Goal: Information Seeking & Learning: Learn about a topic

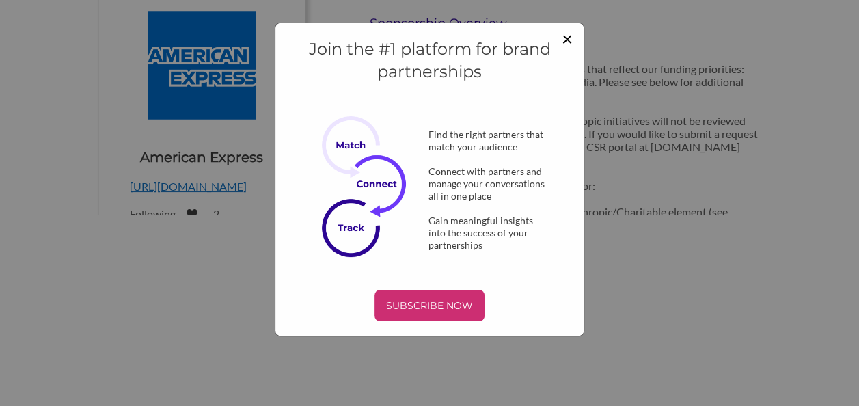
click at [563, 36] on span "×" at bounding box center [567, 38] width 11 height 23
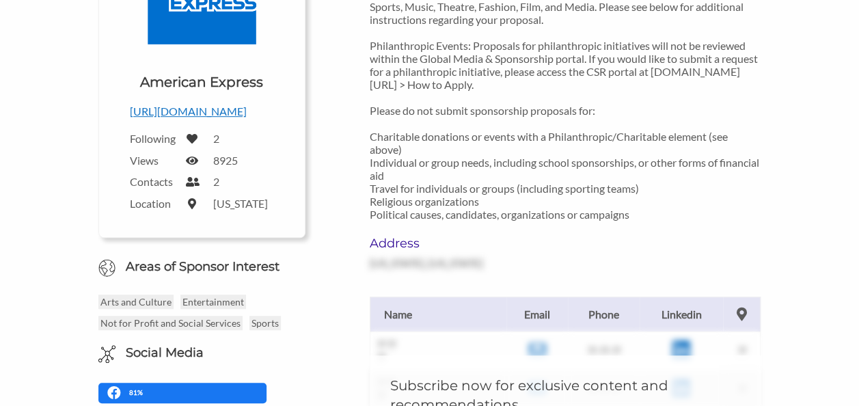
scroll to position [269, 0]
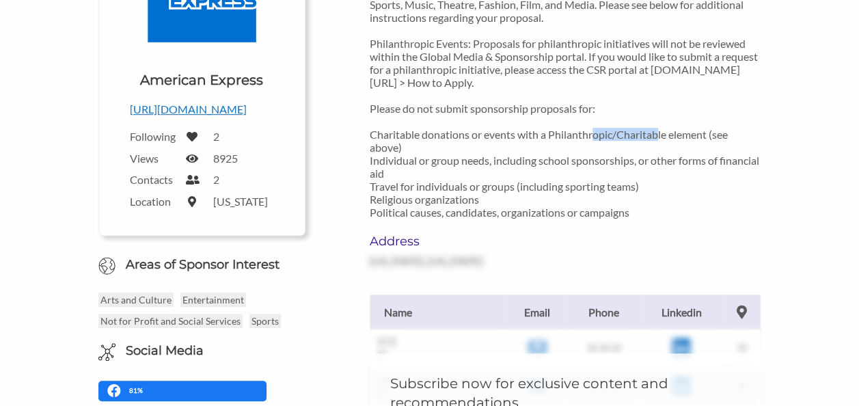
drag, startPoint x: 614, startPoint y: 133, endPoint x: 551, endPoint y: 133, distance: 62.9
click at [551, 133] on p "Sponsorship Guidelines Before applying, please note the six categories that ref…" at bounding box center [566, 89] width 392 height 260
copy p "Philanthropic"
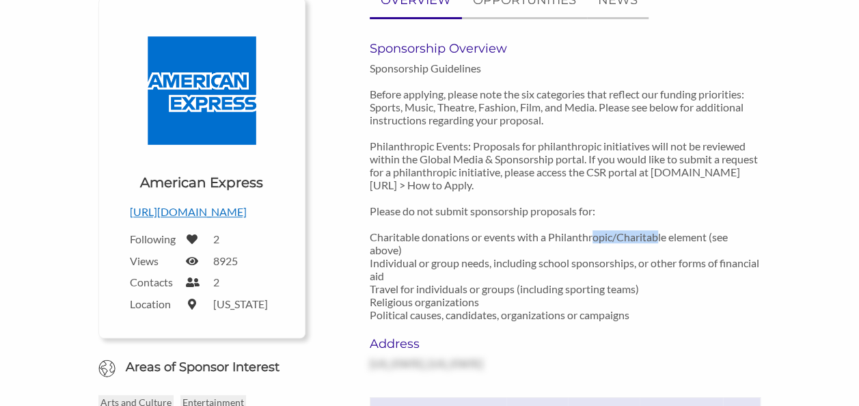
scroll to position [164, 0]
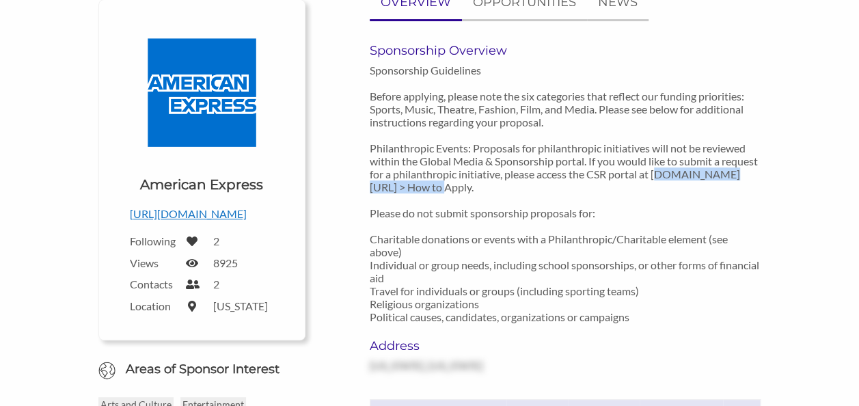
drag, startPoint x: 520, startPoint y: 187, endPoint x: 375, endPoint y: 193, distance: 145.0
click at [375, 193] on p "Sponsorship Guidelines Before applying, please note the six categories that ref…" at bounding box center [566, 194] width 392 height 260
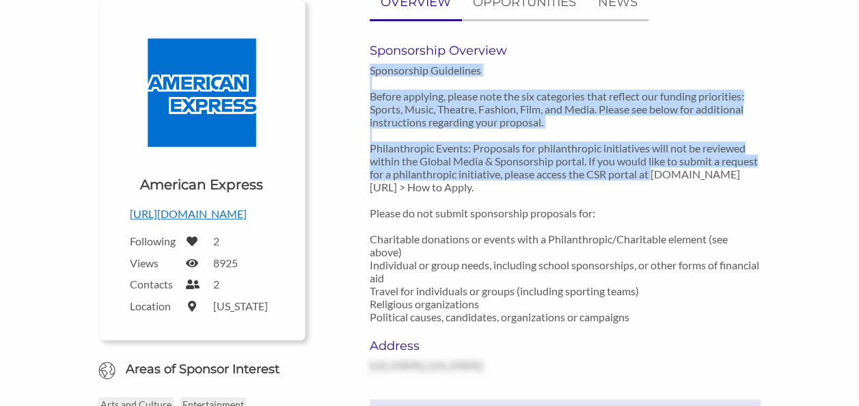
drag, startPoint x: 375, startPoint y: 193, endPoint x: 369, endPoint y: 187, distance: 7.7
click at [370, 187] on p "Sponsorship Guidelines Before applying, please note the six categories that ref…" at bounding box center [566, 194] width 392 height 260
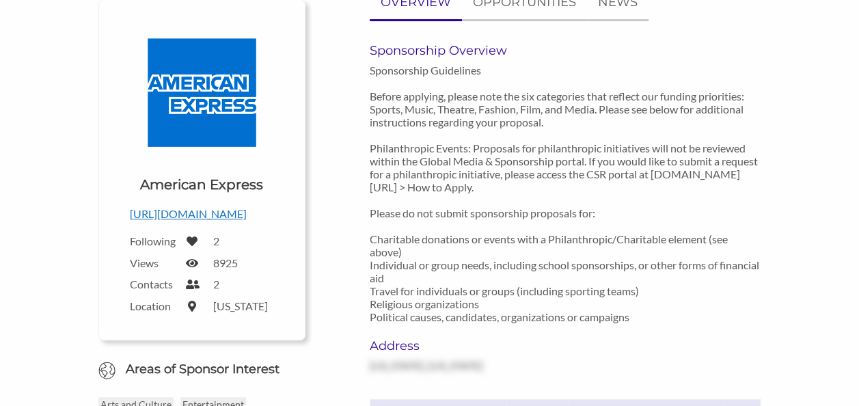
drag, startPoint x: 369, startPoint y: 187, endPoint x: 379, endPoint y: 187, distance: 9.6
click at [379, 187] on p "Sponsorship Guidelines Before applying, please note the six categories that ref…" at bounding box center [566, 194] width 392 height 260
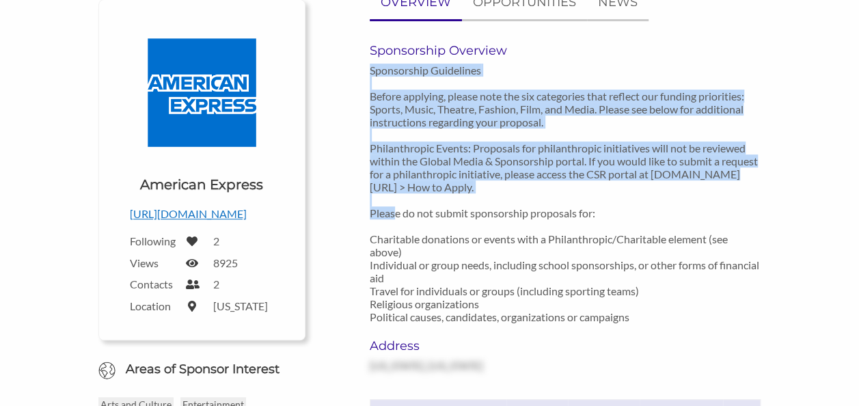
drag, startPoint x: 369, startPoint y: 187, endPoint x: 626, endPoint y: 189, distance: 257.1
click at [626, 189] on p "Sponsorship Guidelines Before applying, please note the six categories that ref…" at bounding box center [566, 194] width 392 height 260
click at [626, 188] on p "Sponsorship Guidelines Before applying, please note the six categories that ref…" at bounding box center [566, 194] width 392 height 260
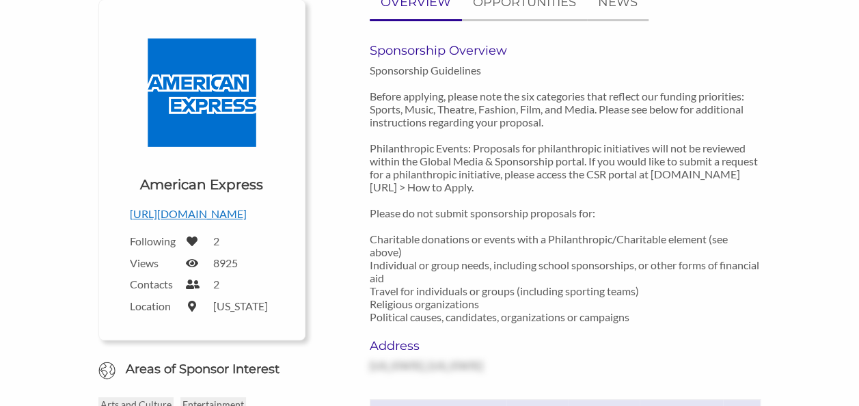
click at [403, 202] on p "Sponsorship Guidelines Before applying, please note the six categories that ref…" at bounding box center [566, 194] width 392 height 260
drag, startPoint x: 371, startPoint y: 190, endPoint x: 592, endPoint y: 189, distance: 220.8
click at [592, 189] on p "Sponsorship Guidelines Before applying, please note the six categories that ref…" at bounding box center [566, 194] width 392 height 260
copy p "www.americanexpress.com/csr > How to Apply"
click at [517, 151] on p "Sponsorship Guidelines Before applying, please note the six categories that ref…" at bounding box center [566, 194] width 392 height 260
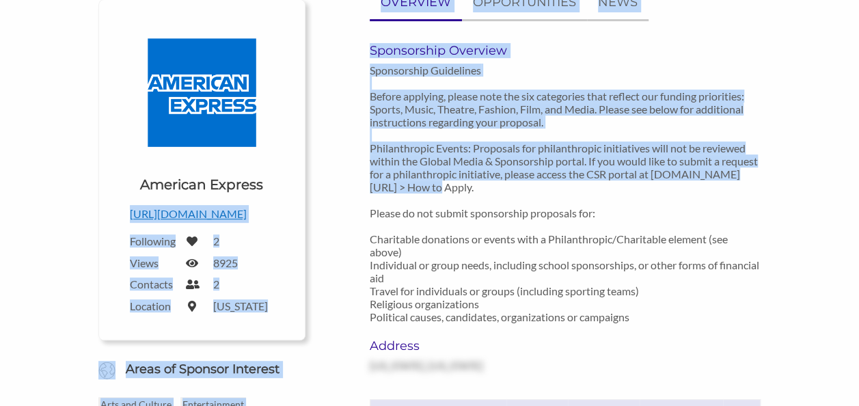
drag, startPoint x: 516, startPoint y: 186, endPoint x: 268, endPoint y: 187, distance: 248.2
click at [268, 187] on div "Upload a logo for your organization Choose American Express https://www.america…" at bounding box center [429, 366] width 705 height 760
click at [379, 185] on p "Sponsorship Guidelines Before applying, please note the six categories that ref…" at bounding box center [566, 194] width 392 height 260
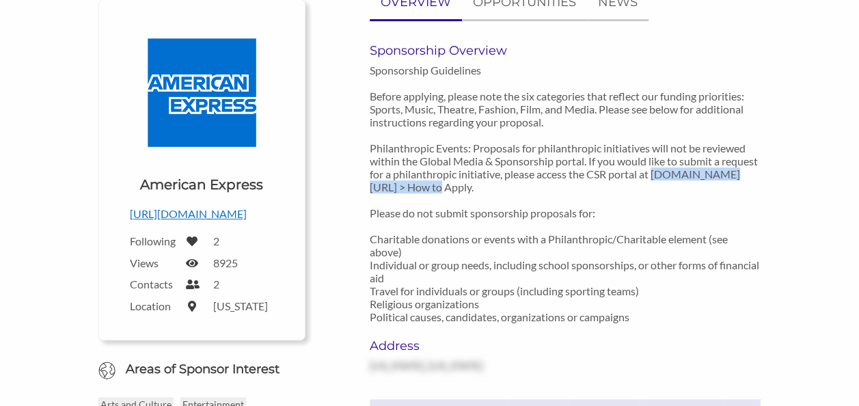
drag, startPoint x: 371, startPoint y: 187, endPoint x: 515, endPoint y: 191, distance: 144.3
click at [515, 191] on p "Sponsorship Guidelines Before applying, please note the six categories that ref…" at bounding box center [566, 194] width 392 height 260
copy p "www.americanexpress.com/csr"
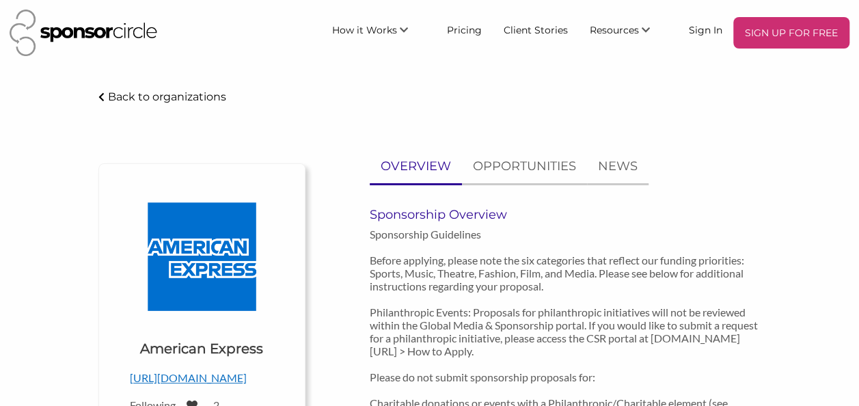
scroll to position [114, 0]
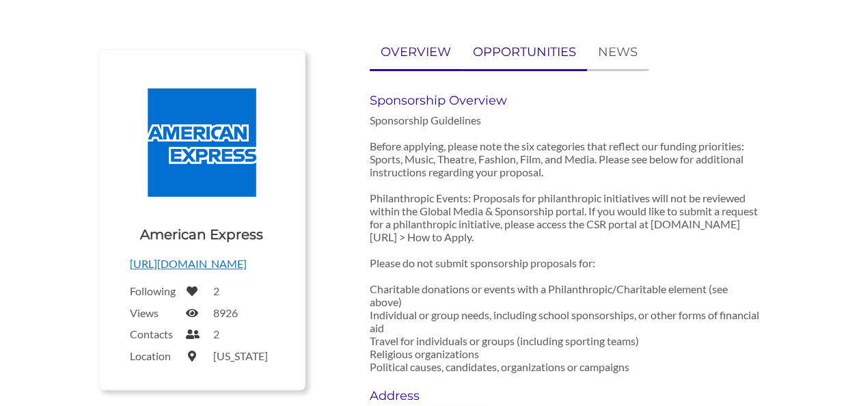
click at [520, 49] on p "OPPORTUNITIES" at bounding box center [524, 52] width 103 height 20
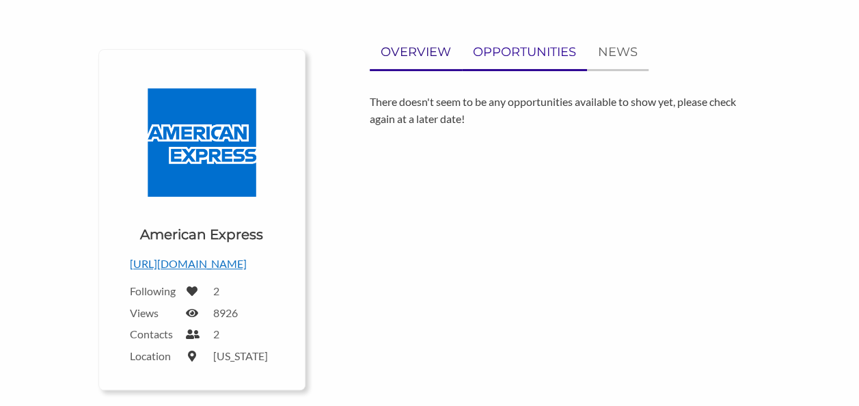
click at [429, 56] on p "OVERVIEW" at bounding box center [416, 52] width 70 height 20
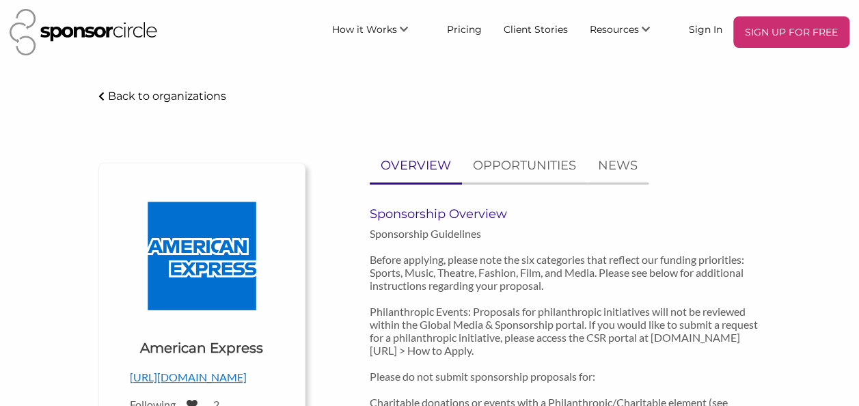
scroll to position [0, 0]
click at [178, 93] on p "Back to organizations" at bounding box center [167, 96] width 118 height 13
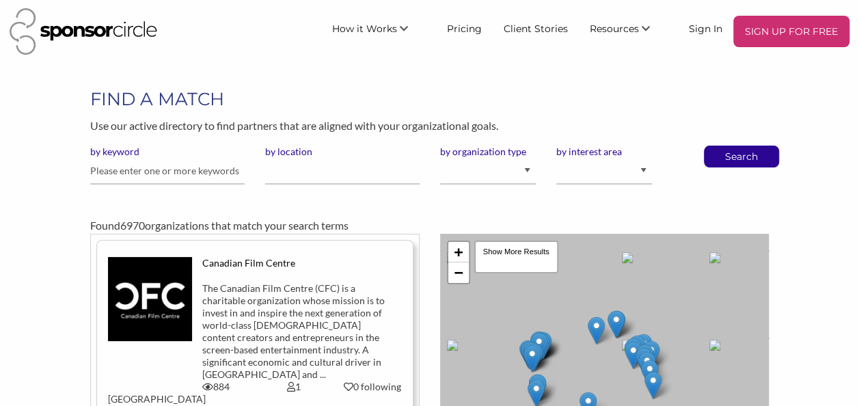
scroll to position [2, 0]
